Goal: Task Accomplishment & Management: Use online tool/utility

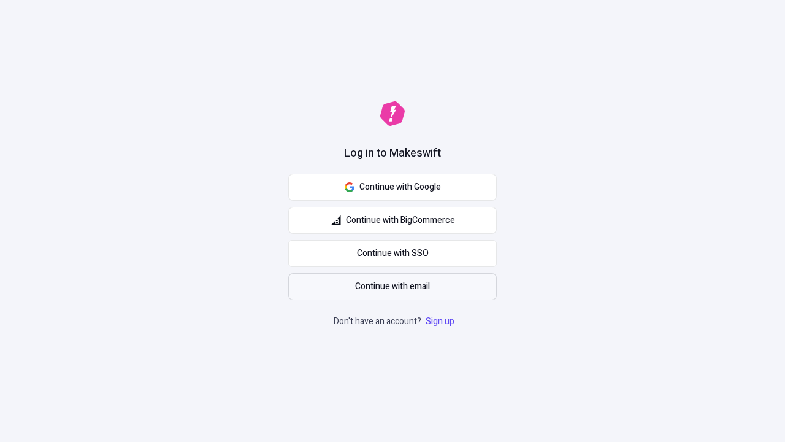
click at [393, 286] on span "Continue with email" at bounding box center [392, 286] width 75 height 13
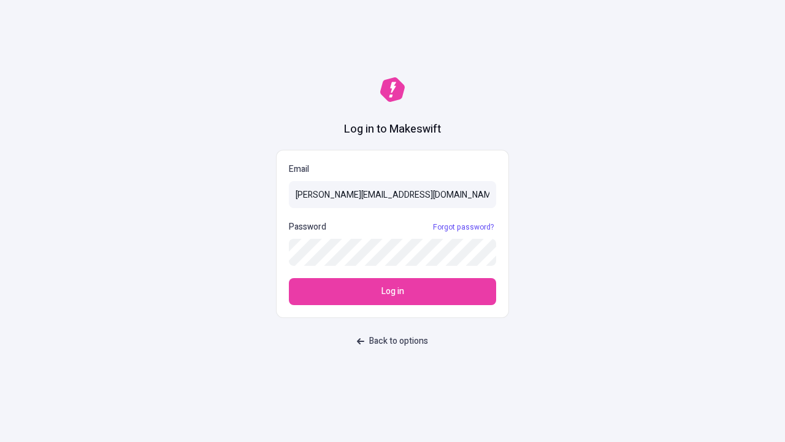
type input "[PERSON_NAME][EMAIL_ADDRESS][DOMAIN_NAME]"
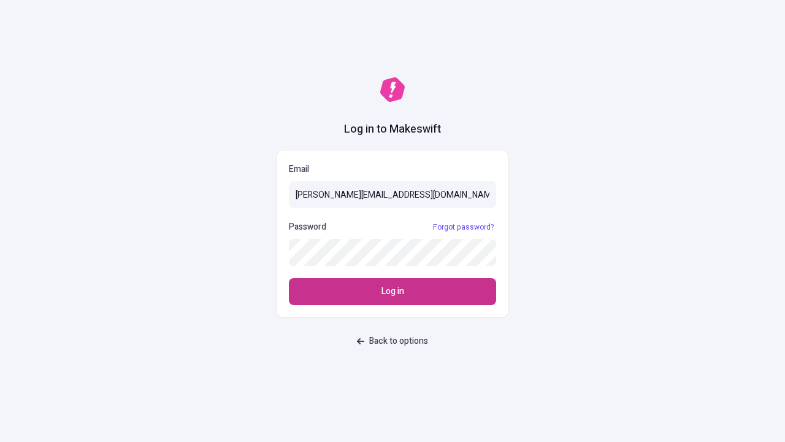
click at [393, 291] on span "Log in" at bounding box center [393, 291] width 23 height 13
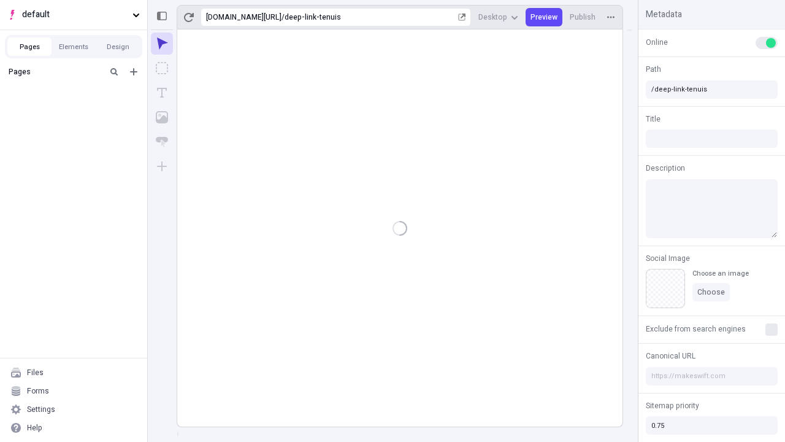
type input "/deep-link-tenuis"
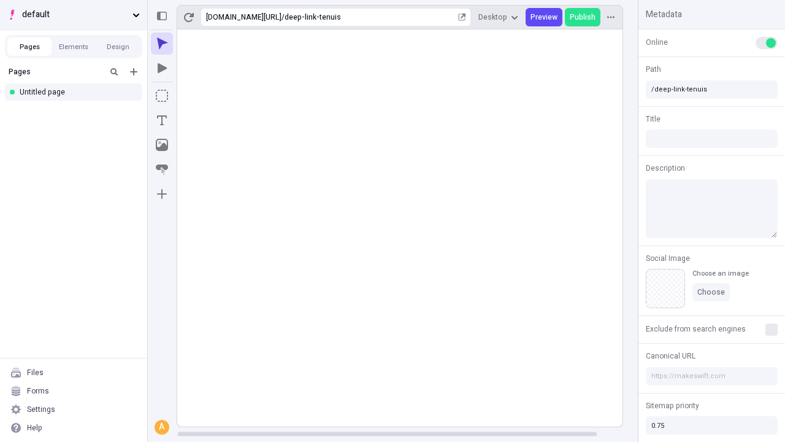
click at [74, 15] on span "default" at bounding box center [75, 14] width 106 height 13
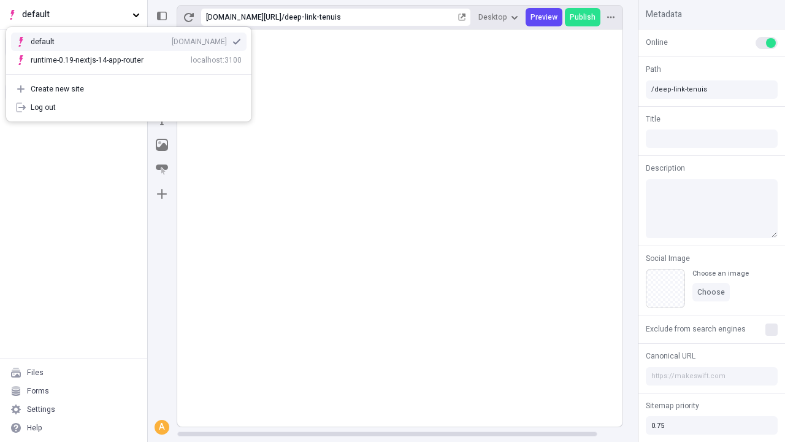
click at [172, 39] on div "qee9k4dy7d.staging.makeswift.site" at bounding box center [199, 42] width 55 height 10
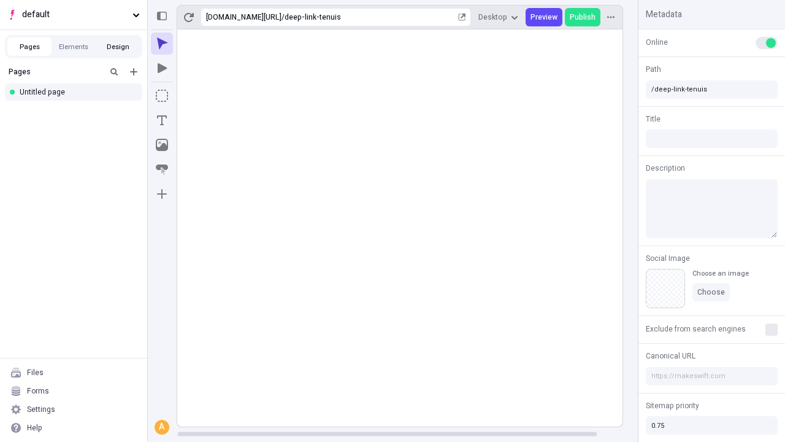
click at [118, 47] on button "Design" at bounding box center [118, 46] width 44 height 18
